Goal: Task Accomplishment & Management: Use online tool/utility

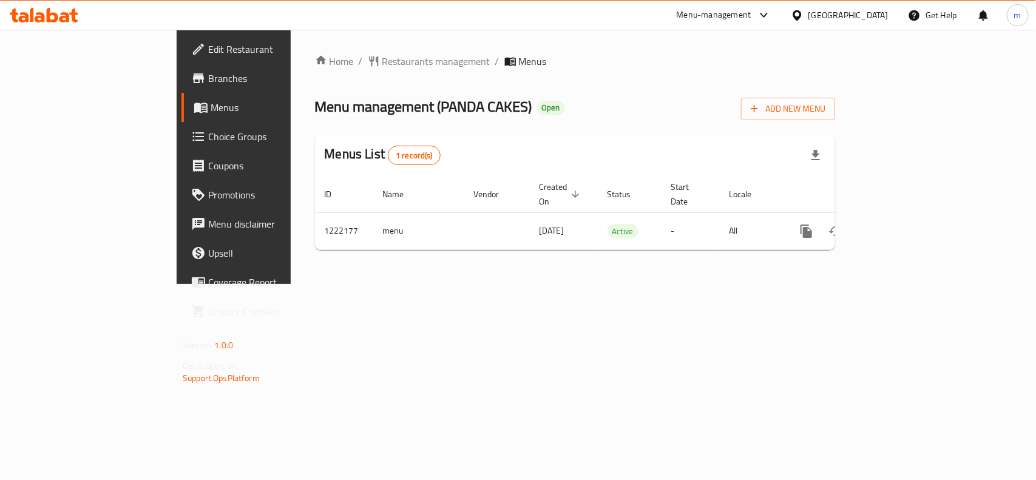
click at [208, 129] on span "Choice Groups" at bounding box center [274, 136] width 132 height 15
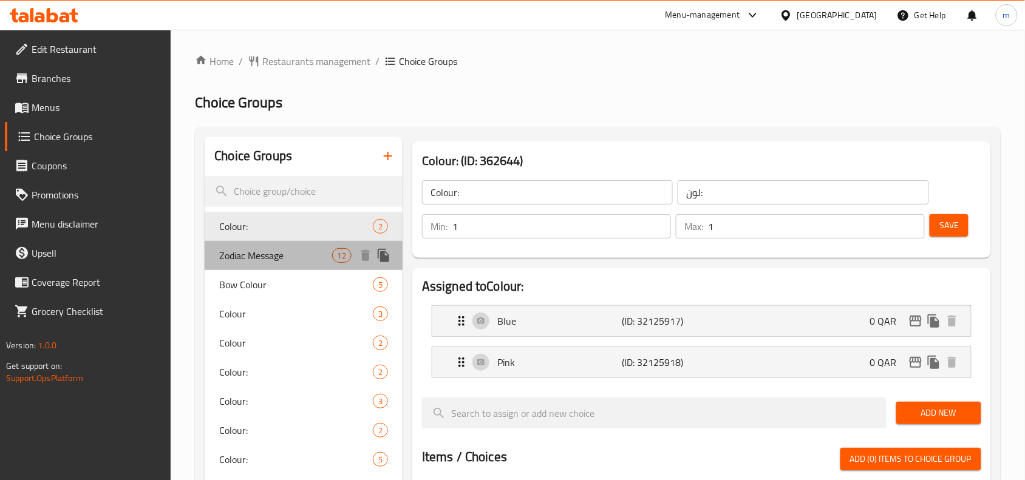
click at [259, 256] on span "Zodiac Message" at bounding box center [275, 255] width 112 height 15
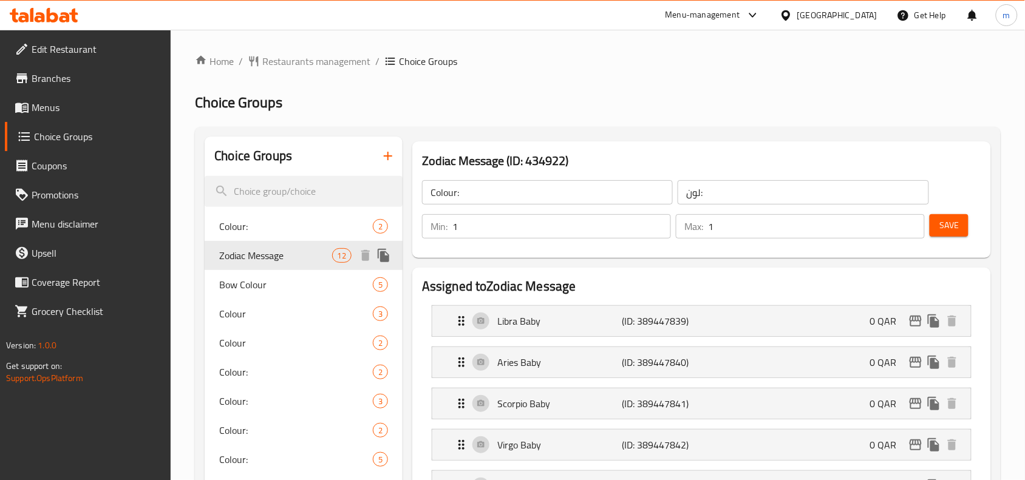
type input "Zodiac Message"
type input "رسالة زودياك"
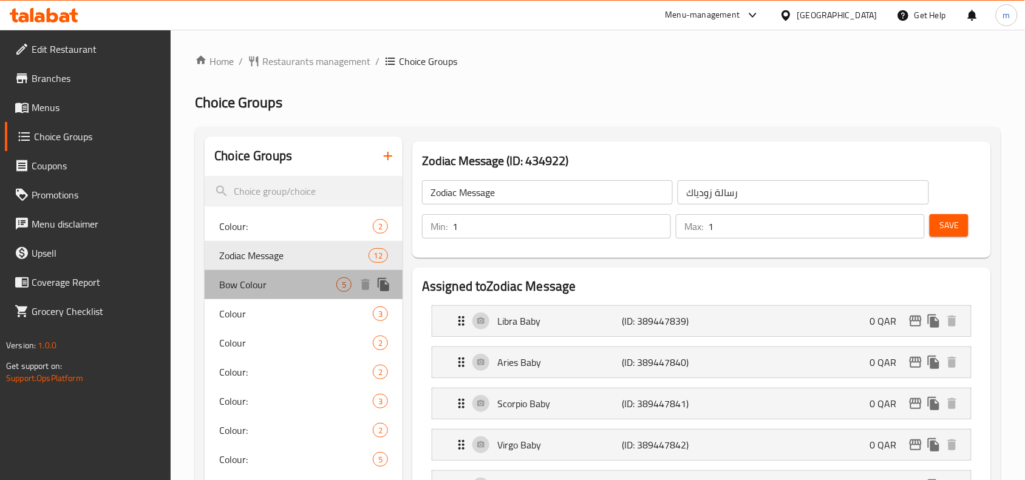
click at [232, 277] on span "Bow Colour" at bounding box center [277, 284] width 117 height 15
type input "Bow Colour"
type input "لون القوس"
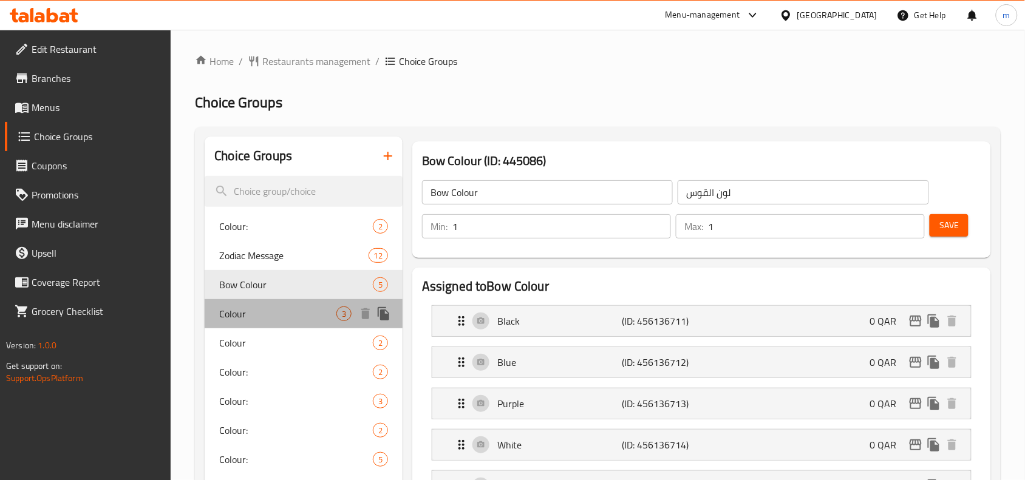
click at [264, 317] on span "Colour" at bounding box center [277, 314] width 117 height 15
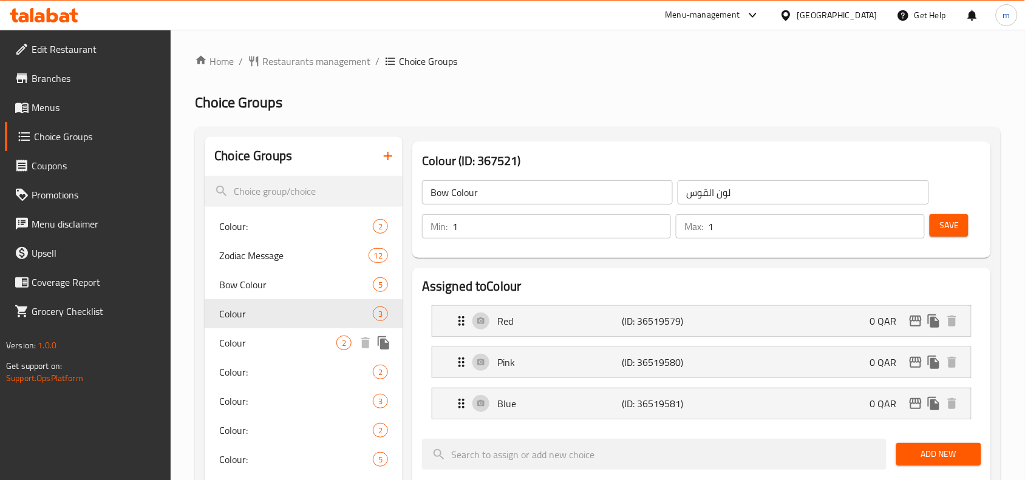
type input "Colour"
type input "لون"
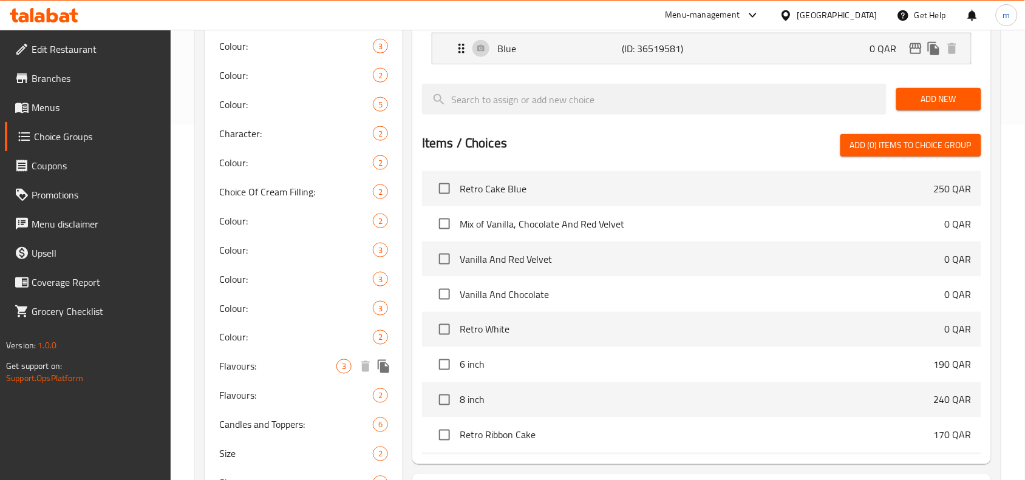
scroll to position [555, 0]
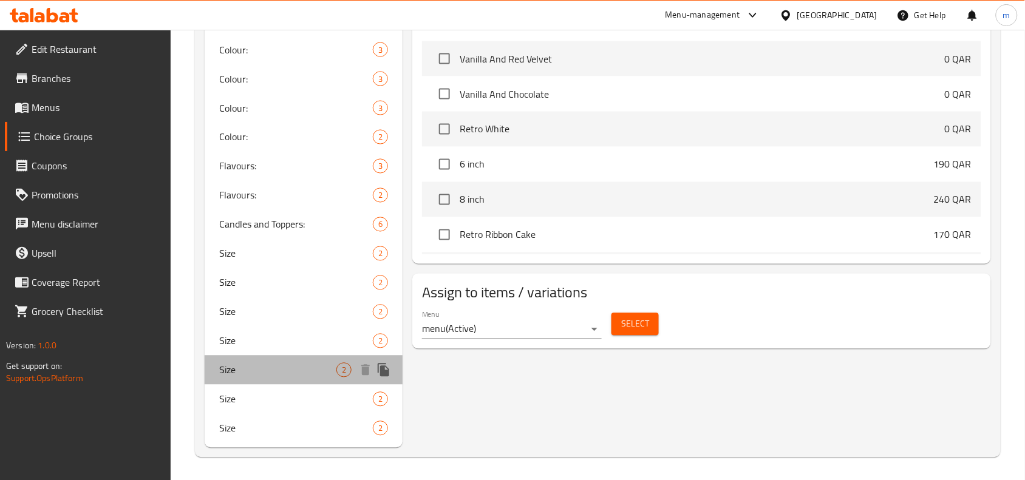
click at [235, 371] on span "Size" at bounding box center [277, 370] width 117 height 15
type input "Size"
type input "مقاس"
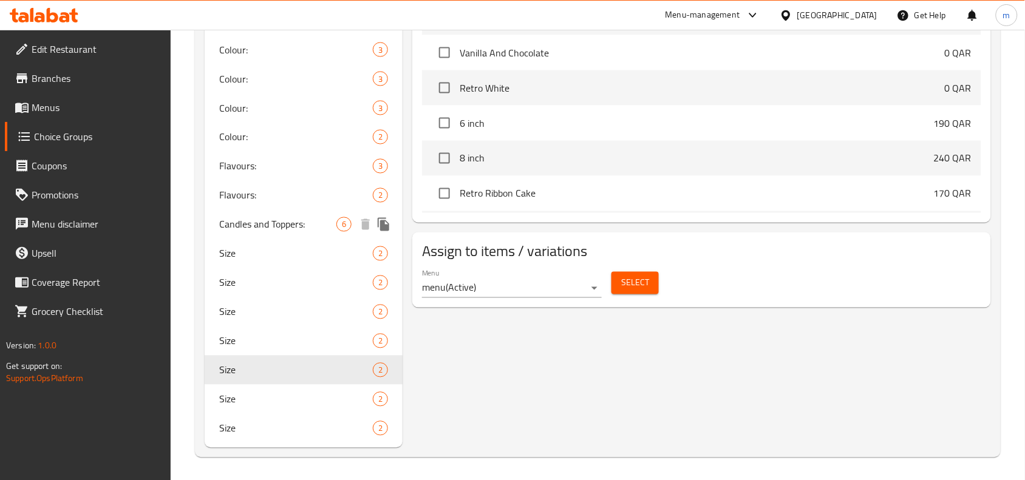
click at [271, 234] on div "Candles and Toppers: 6" at bounding box center [304, 224] width 198 height 29
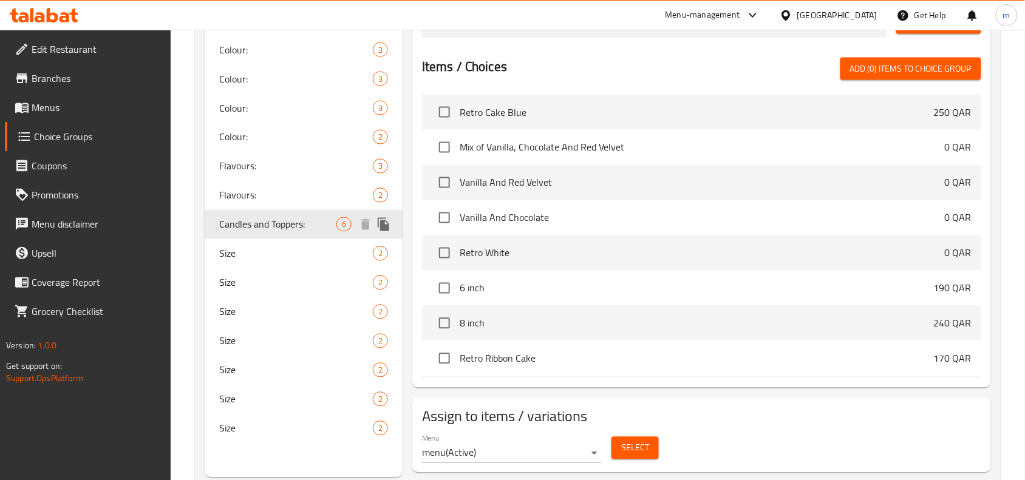
type input "Candles and Toppers:"
type input "الشموع والتوبرز:"
type input "0"
type input "6"
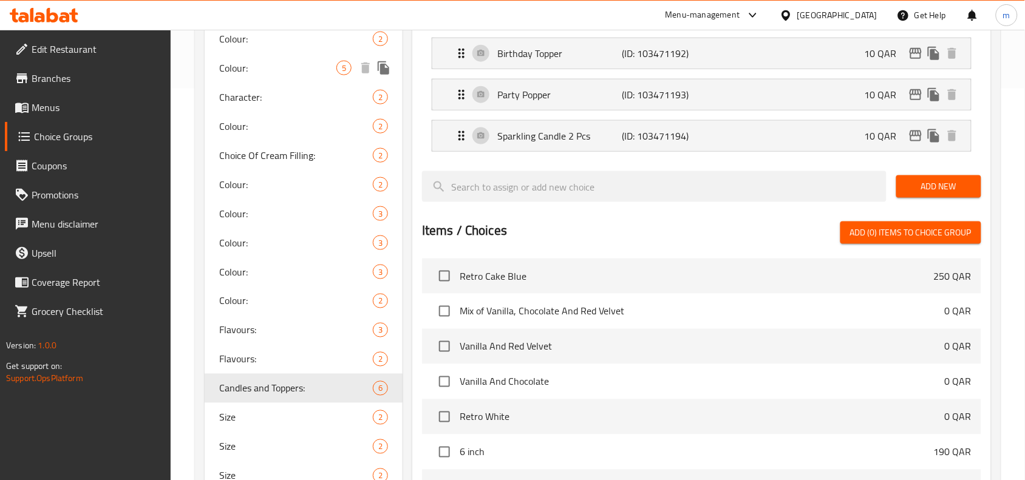
scroll to position [480, 0]
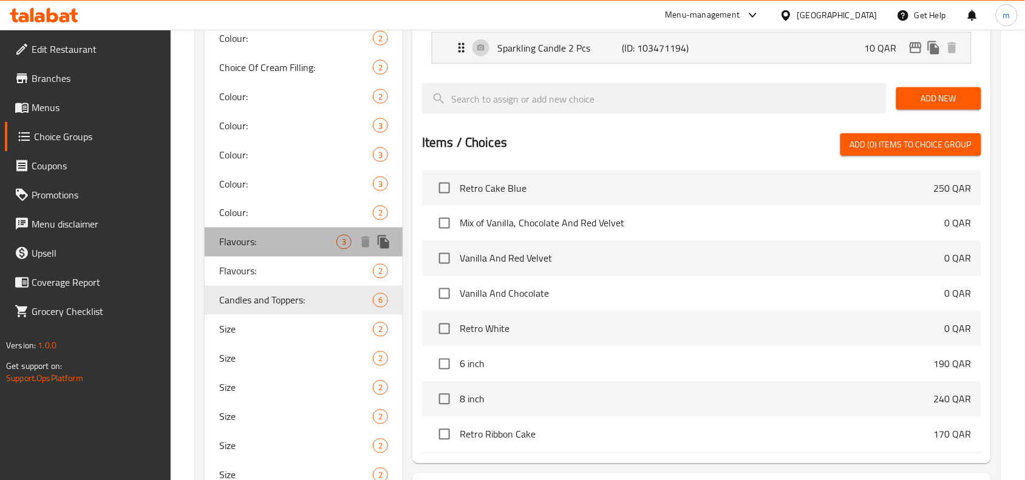
click at [259, 242] on span "Flavours:" at bounding box center [277, 242] width 117 height 15
type input "Flavours:"
type input "النكهة:"
type input "1"
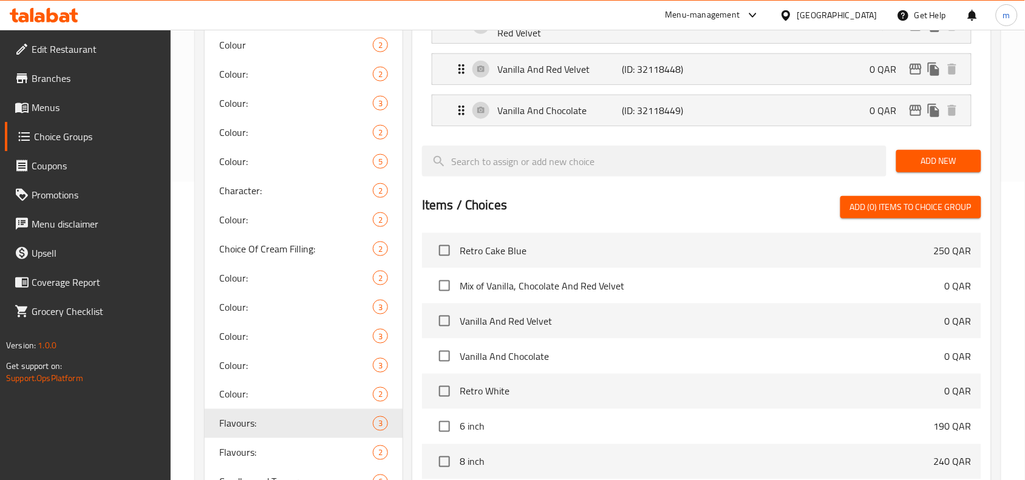
scroll to position [100, 0]
